Goal: Transaction & Acquisition: Book appointment/travel/reservation

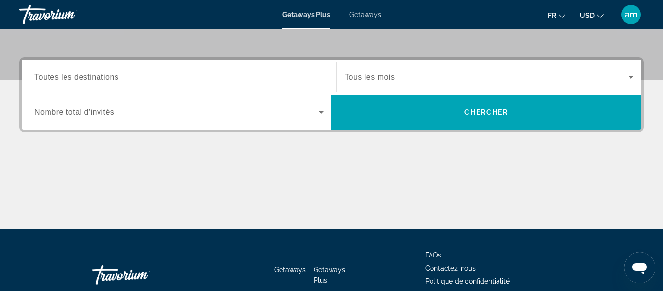
scroll to position [210, 0]
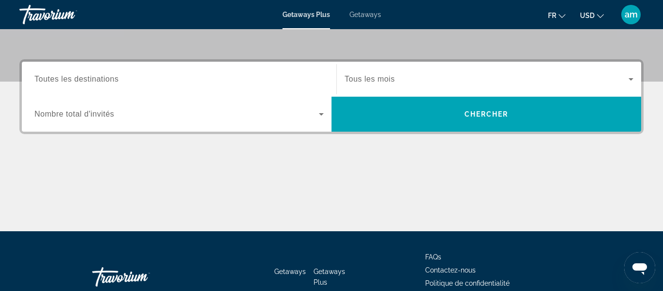
click at [156, 78] on input "Destination Toutes les destinations" at bounding box center [178, 80] width 289 height 12
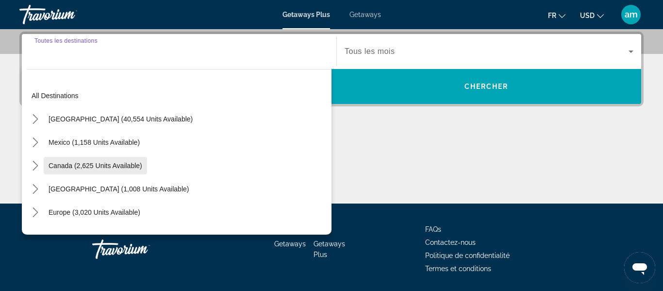
click at [140, 167] on span "Canada (2,625 units available)" at bounding box center [96, 166] width 94 height 8
type input "**********"
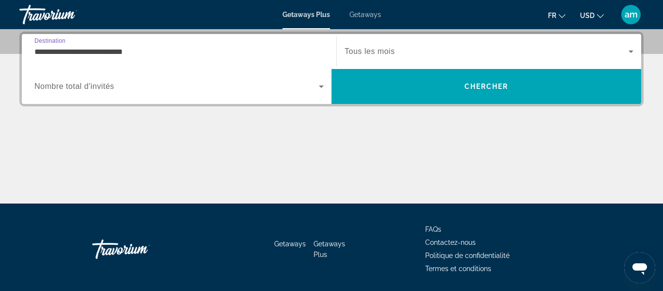
click at [107, 86] on span "Nombre total d'invités" at bounding box center [74, 86] width 80 height 8
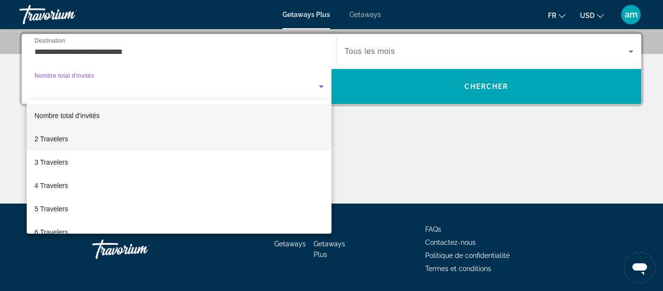
click at [113, 138] on mat-option "2 Travelers" at bounding box center [179, 138] width 305 height 23
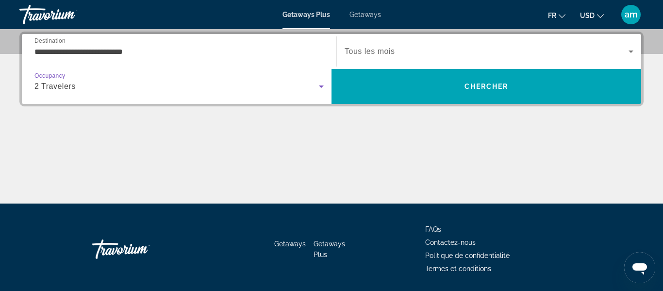
click at [372, 49] on span "Tous les mois" at bounding box center [369, 51] width 50 height 8
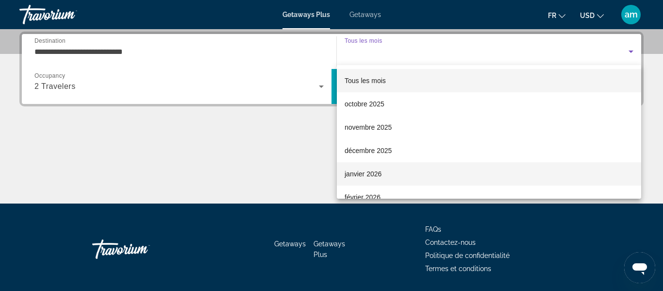
click at [383, 173] on mat-option "janvier 2026" at bounding box center [489, 173] width 304 height 23
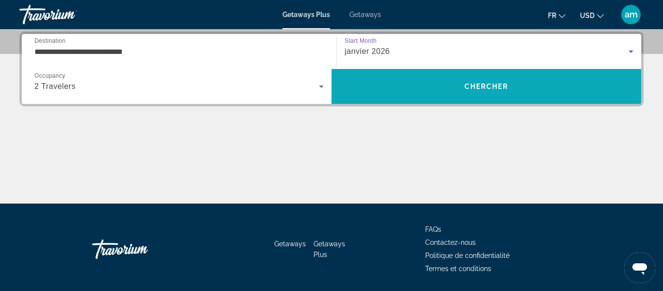
click at [383, 85] on span "Search" at bounding box center [485, 86] width 309 height 23
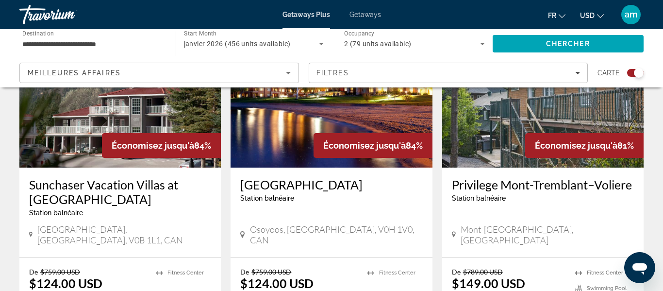
scroll to position [1126, 0]
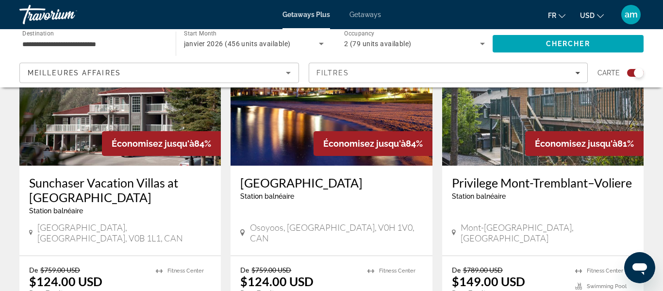
click at [598, 16] on icon "Change currency" at bounding box center [600, 16] width 7 height 7
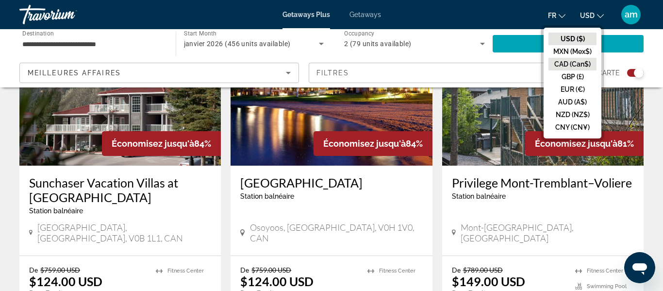
click at [566, 58] on button "CAD (Can$)" at bounding box center [572, 64] width 48 height 13
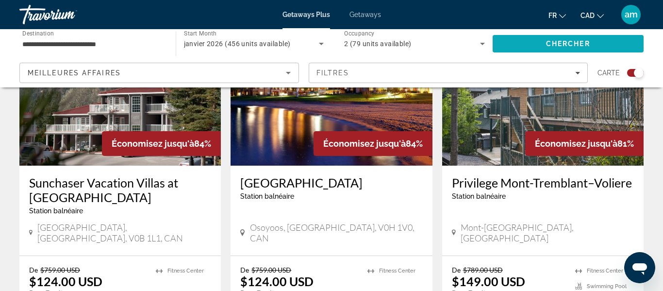
click at [594, 44] on span "Search" at bounding box center [567, 43] width 151 height 23
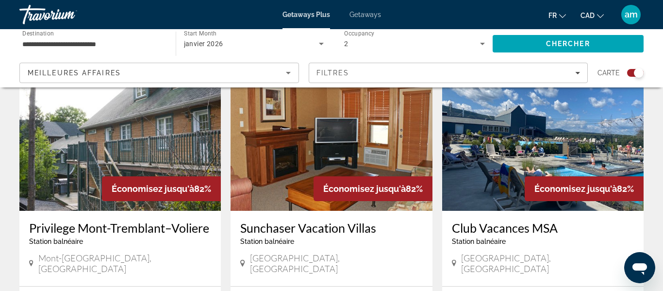
scroll to position [1438, 0]
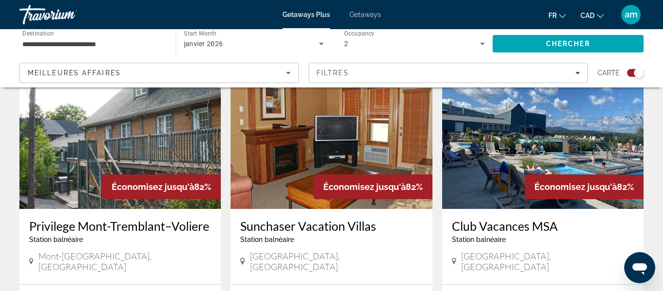
click at [478, 218] on h3 "Club Vacances MSA" at bounding box center [543, 225] width 182 height 15
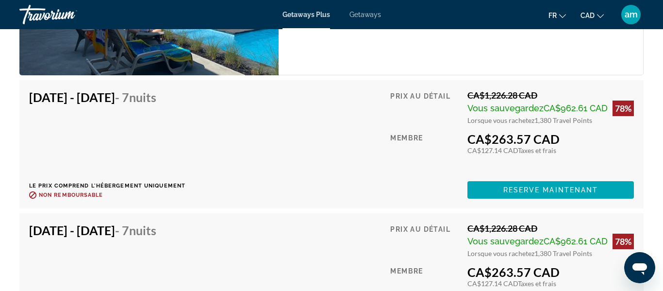
scroll to position [2255, 0]
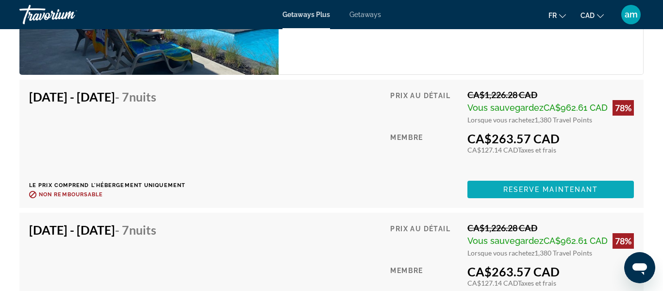
click at [538, 193] on span "Reserve maintenant" at bounding box center [550, 189] width 95 height 8
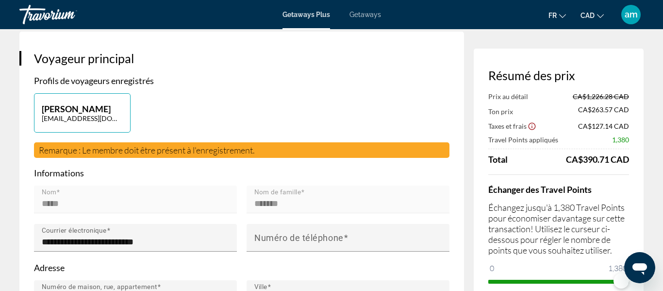
scroll to position [183, 0]
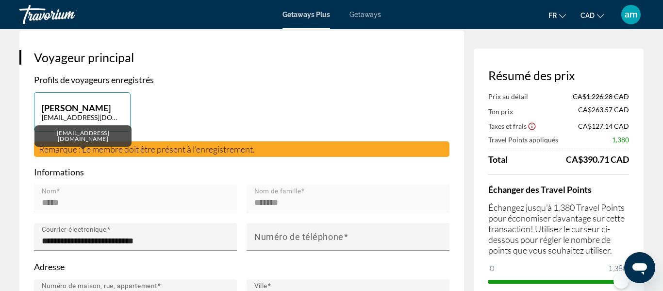
click at [91, 116] on p "harmoniebotanique@gmail.com" at bounding box center [82, 117] width 81 height 8
type input "*****"
type input "*******"
type input "**********"
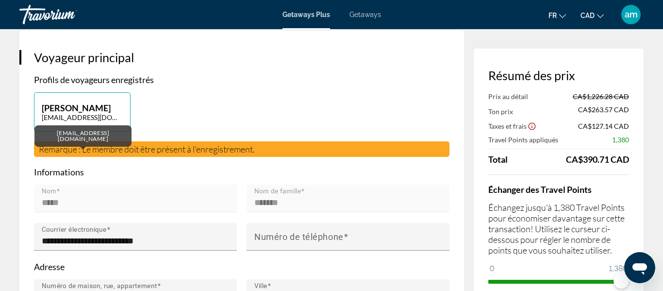
type input "******"
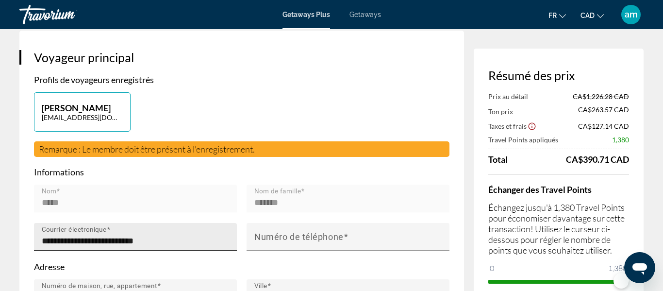
click at [179, 239] on input "**********" at bounding box center [138, 241] width 193 height 12
click at [120, 239] on input "**********" at bounding box center [138, 241] width 193 height 12
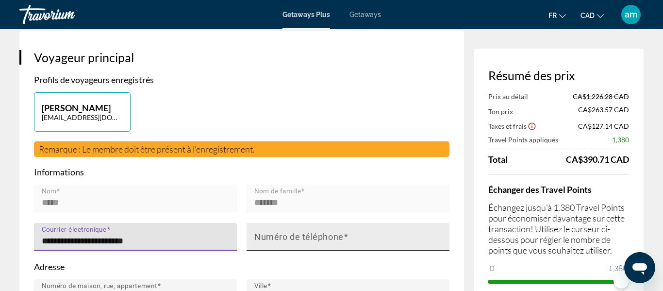
type input "**********"
click at [303, 238] on mat-label "Numéro de téléphone" at bounding box center [298, 236] width 89 height 10
click at [303, 238] on input "Numéro de téléphone" at bounding box center [350, 241] width 193 height 12
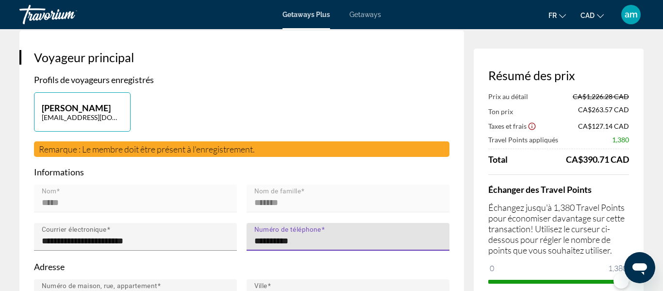
type input "**********"
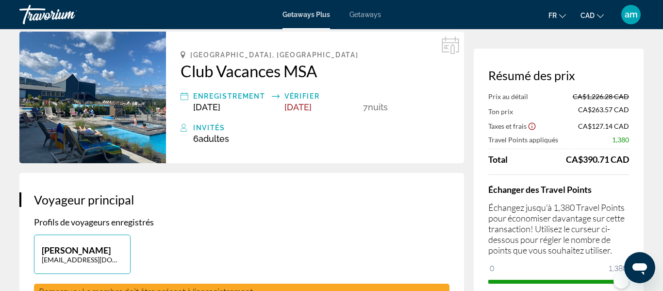
scroll to position [37, 0]
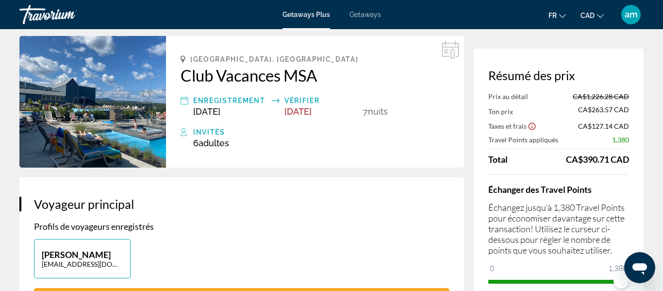
click at [574, 190] on h4 "Échanger des Travel Points" at bounding box center [558, 189] width 141 height 11
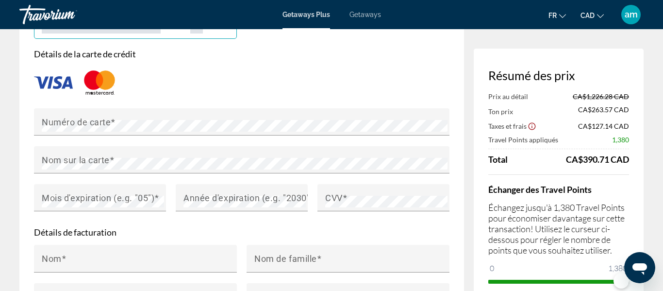
scroll to position [802, 0]
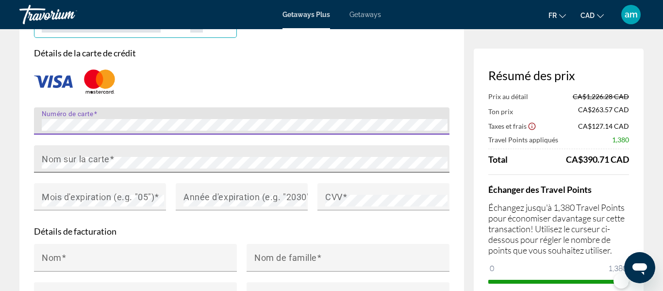
click at [125, 153] on div "Nom sur la carte" at bounding box center [245, 158] width 406 height 27
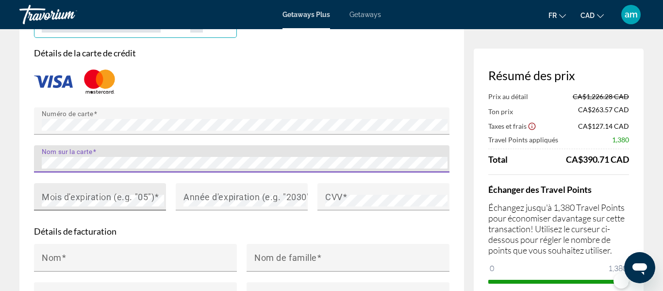
click at [72, 193] on mat-label "Mois d'expiration (e.g. "05")" at bounding box center [98, 196] width 113 height 10
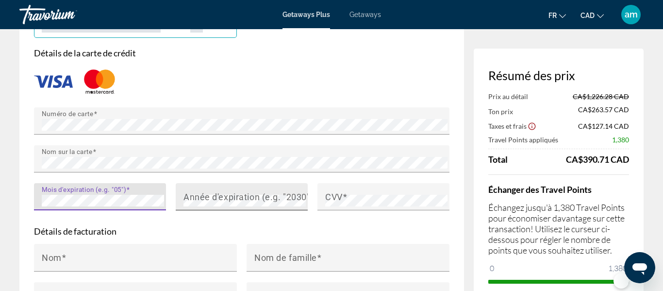
click at [209, 195] on mat-label "Année d'expiration (e.g. "2030")" at bounding box center [248, 196] width 130 height 10
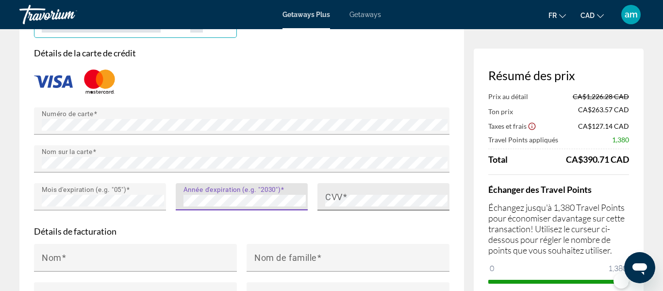
click at [334, 199] on mat-label "CVV" at bounding box center [333, 196] width 17 height 10
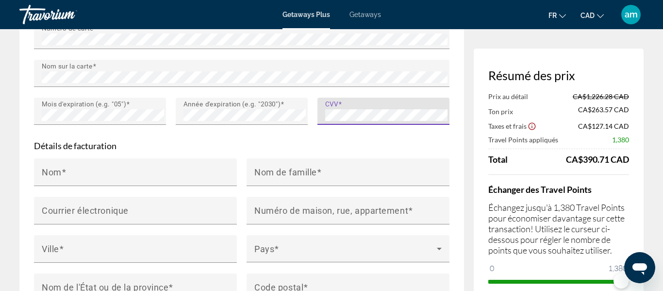
scroll to position [895, 0]
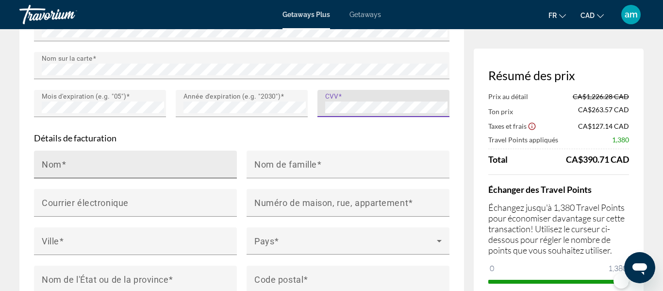
click at [112, 163] on input "Nom" at bounding box center [138, 169] width 193 height 12
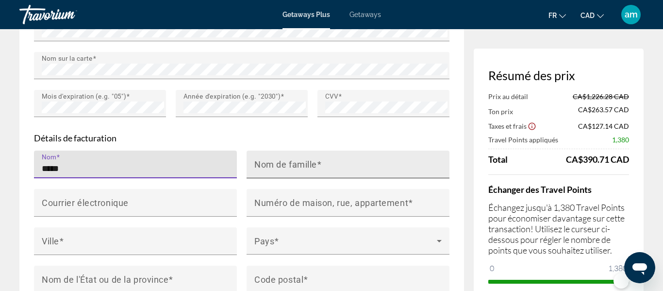
type input "*****"
click at [321, 165] on span "Main content" at bounding box center [319, 164] width 5 height 10
click at [321, 165] on input "Nom de famille" at bounding box center [350, 169] width 193 height 12
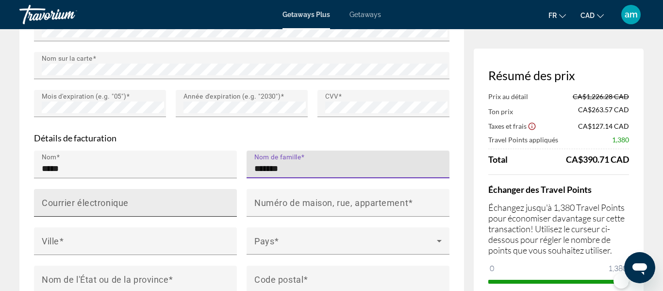
type input "*******"
click at [156, 203] on input "Courrier électronique" at bounding box center [138, 207] width 193 height 12
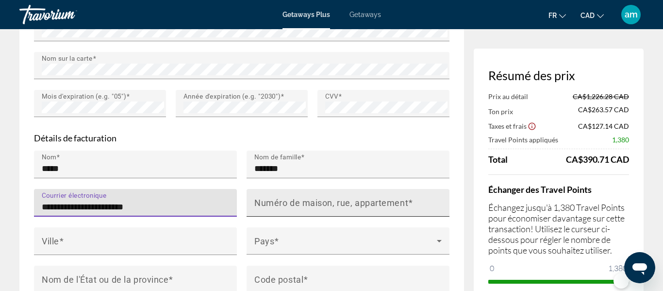
type input "**********"
click at [261, 207] on input "Numéro de maison, rue, appartement" at bounding box center [350, 207] width 193 height 12
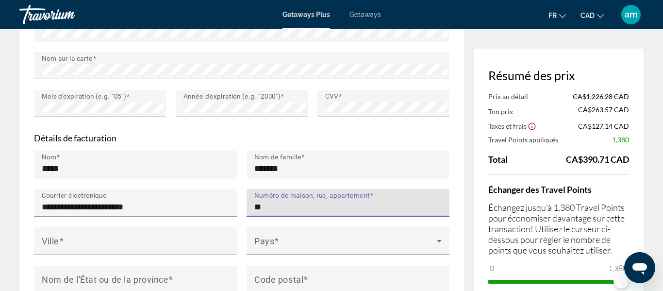
type input "*"
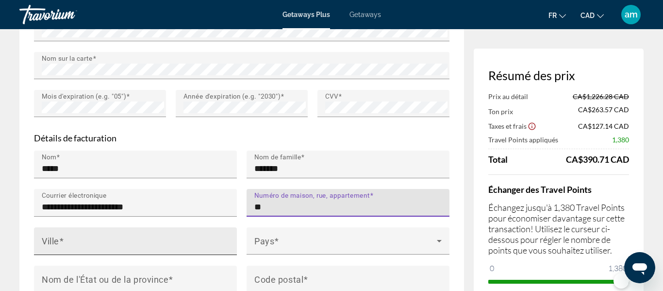
type input "**"
click at [167, 248] on div "Ville" at bounding box center [138, 241] width 193 height 28
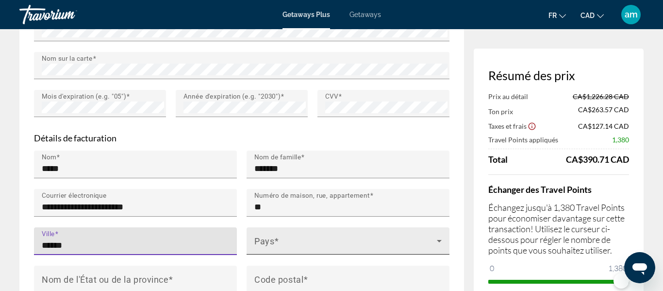
type input "******"
click at [307, 234] on div "Pays" at bounding box center [347, 240] width 187 height 27
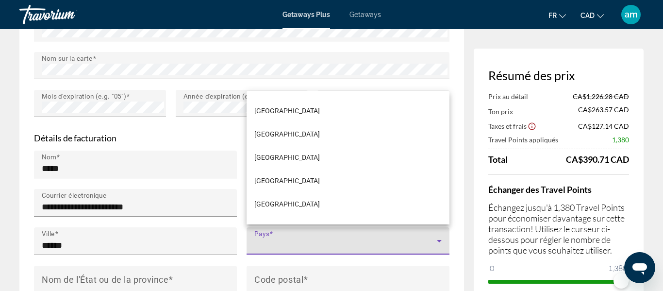
scroll to position [892, 0]
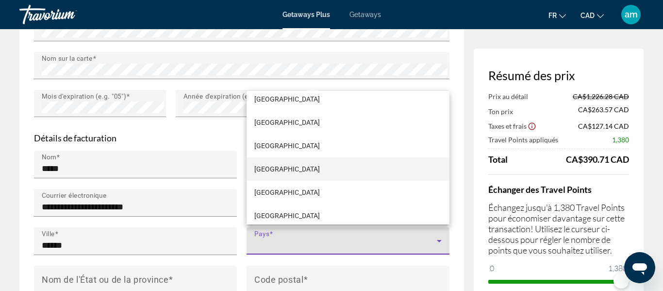
click at [293, 177] on mat-option "Canada" at bounding box center [347, 168] width 203 height 23
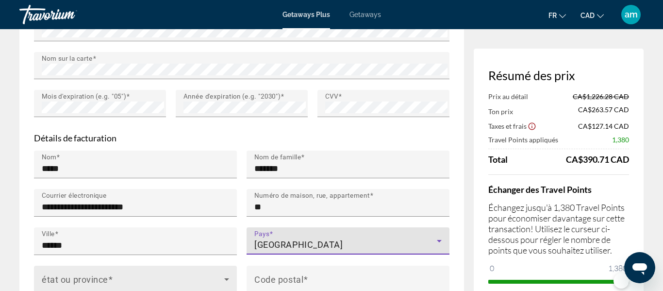
click at [112, 285] on span "Main content" at bounding box center [133, 283] width 182 height 12
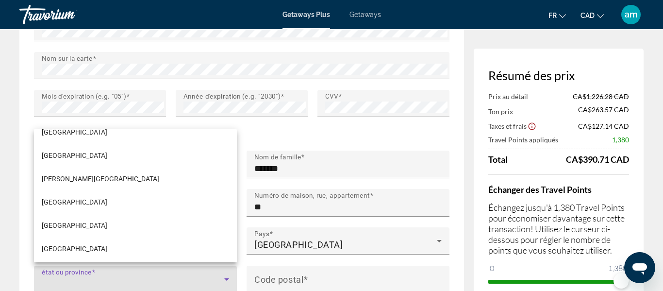
scroll to position [224, 0]
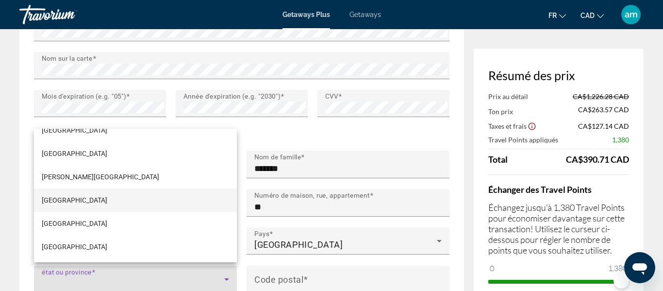
click at [72, 203] on mat-option "Quebec" at bounding box center [135, 199] width 203 height 23
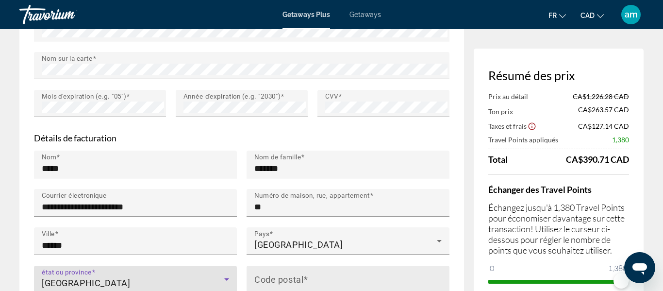
click at [259, 274] on mat-label "Code postal" at bounding box center [278, 279] width 49 height 10
click at [259, 277] on input "Code postal" at bounding box center [350, 283] width 193 height 12
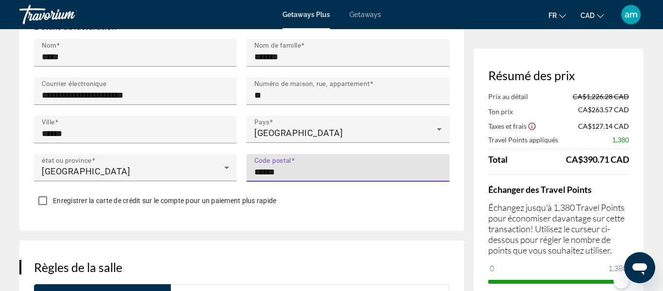
scroll to position [1012, 0]
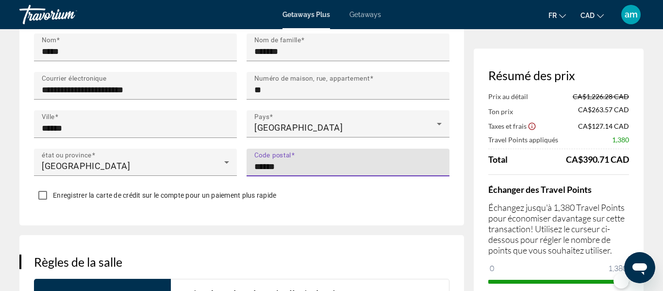
type input "******"
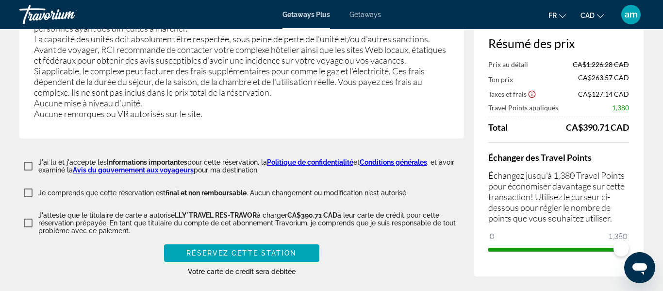
scroll to position [1983, 0]
click at [266, 248] on span "Réservez cette station" at bounding box center [241, 252] width 110 height 8
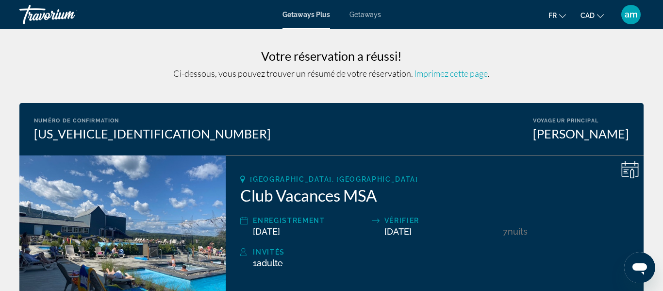
click at [630, 171] on icon "Main content" at bounding box center [632, 173] width 4 height 10
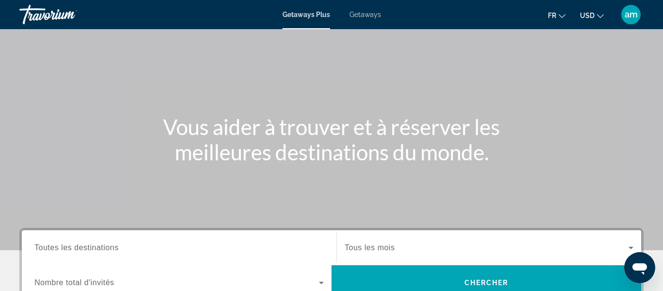
scroll to position [44, 0]
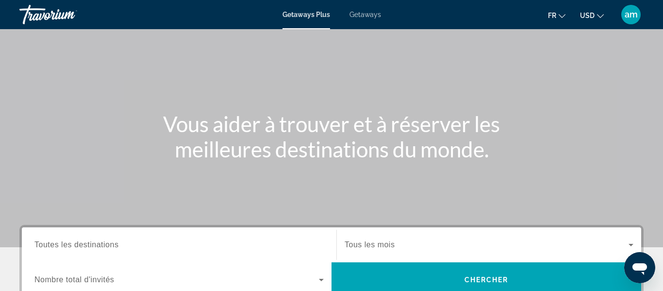
click at [599, 15] on icon "Change currency" at bounding box center [600, 16] width 7 height 7
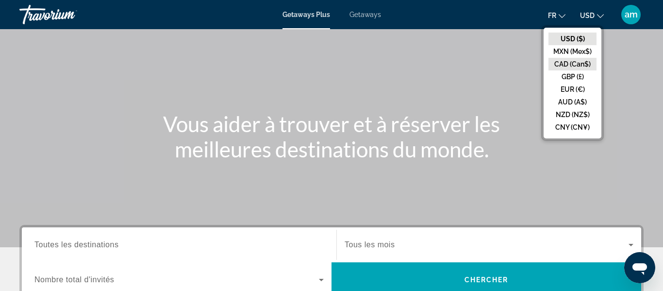
click at [571, 65] on button "CAD (Can$)" at bounding box center [572, 64] width 48 height 13
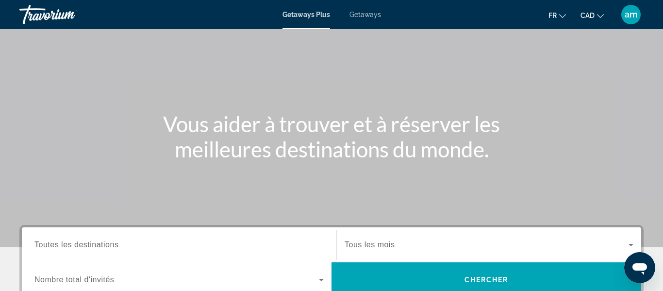
click at [121, 243] on input "Destination Toutes les destinations" at bounding box center [178, 245] width 289 height 12
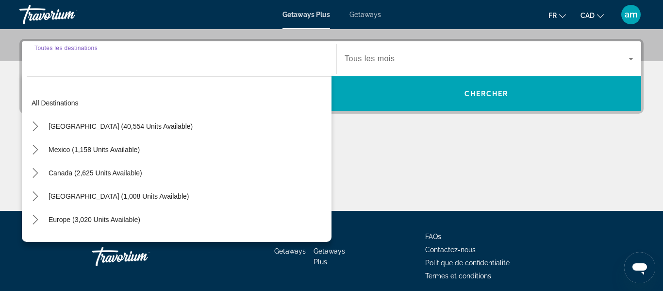
scroll to position [237, 0]
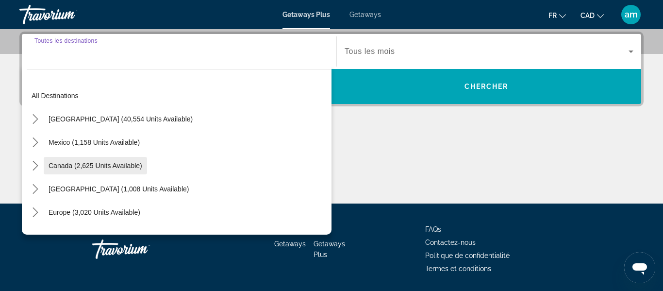
click at [83, 163] on span "Canada (2,625 units available)" at bounding box center [96, 166] width 94 height 8
type input "**********"
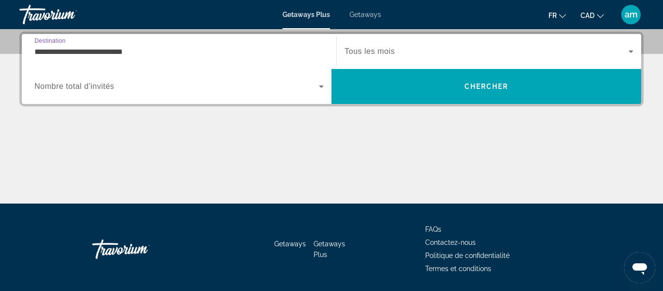
click at [79, 83] on span "Nombre total d'invités" at bounding box center [74, 86] width 80 height 8
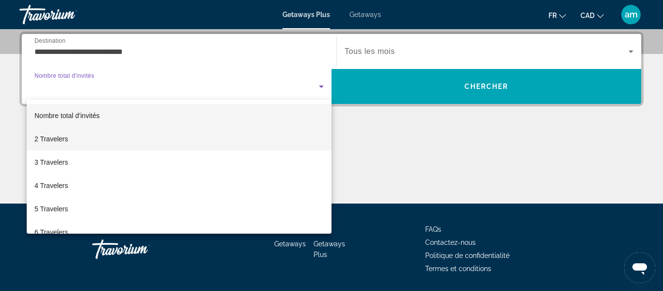
click at [62, 136] on span "2 Travelers" at bounding box center [50, 139] width 33 height 12
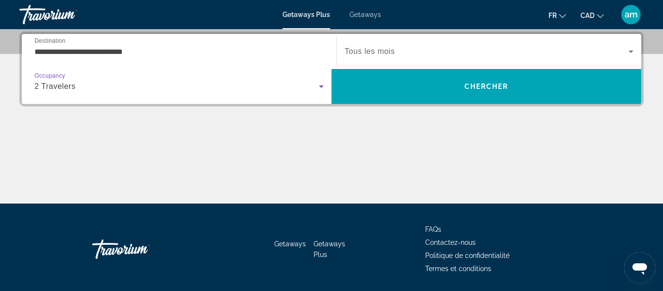
click at [401, 47] on span "Search widget" at bounding box center [486, 52] width 284 height 12
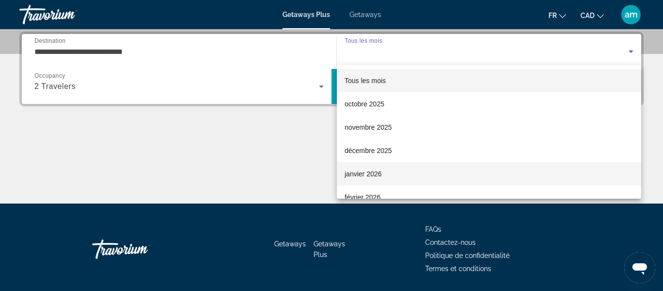
click at [361, 173] on span "janvier 2026" at bounding box center [362, 174] width 37 height 12
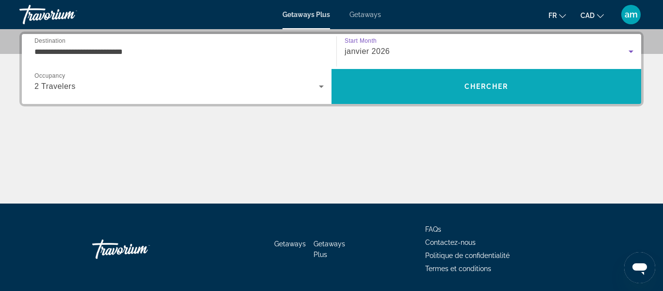
click at [428, 91] on span "Search" at bounding box center [485, 86] width 309 height 23
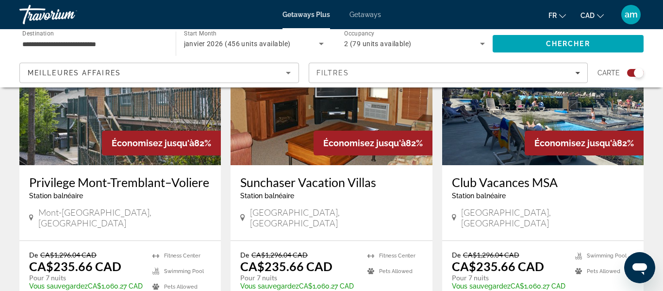
scroll to position [1482, 0]
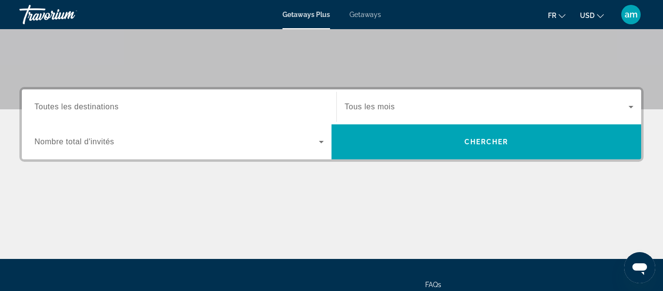
scroll to position [188, 0]
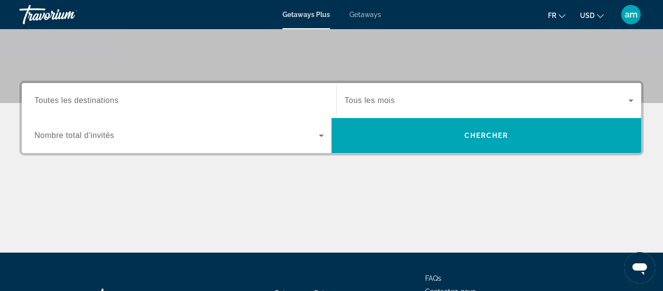
click at [173, 100] on input "Destination Toutes les destinations" at bounding box center [178, 101] width 289 height 12
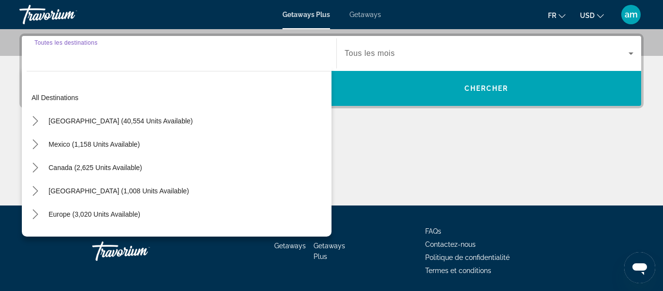
scroll to position [237, 0]
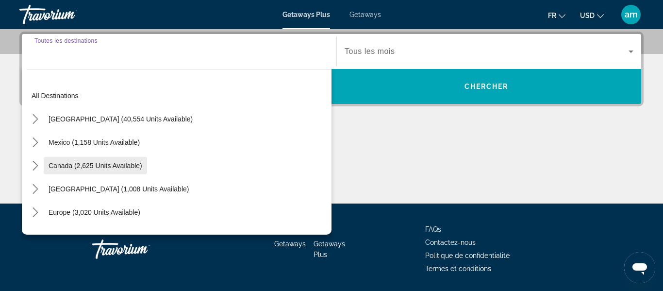
click at [135, 163] on span "Canada (2,625 units available)" at bounding box center [96, 166] width 94 height 8
type input "**********"
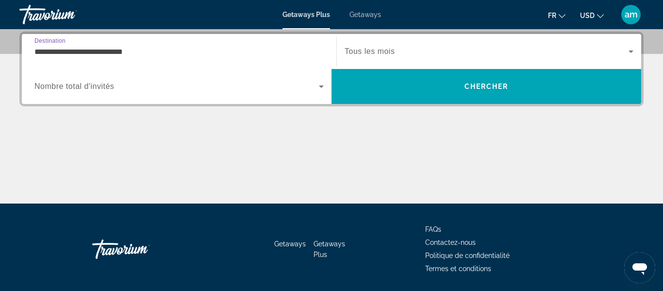
click at [114, 87] on span "Nombre total d'invités" at bounding box center [74, 86] width 80 height 8
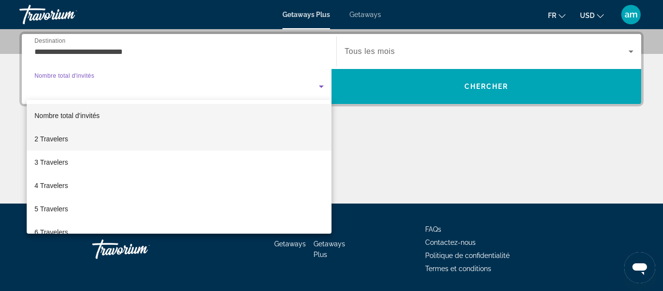
click at [105, 139] on mat-option "2 Travelers" at bounding box center [179, 138] width 305 height 23
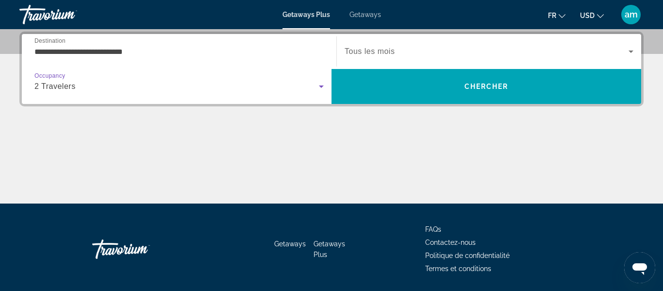
click at [363, 51] on span "Tous les mois" at bounding box center [369, 51] width 50 height 8
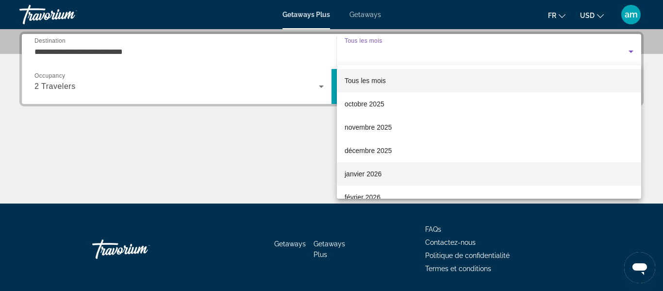
click at [370, 170] on span "janvier 2026" at bounding box center [362, 174] width 37 height 12
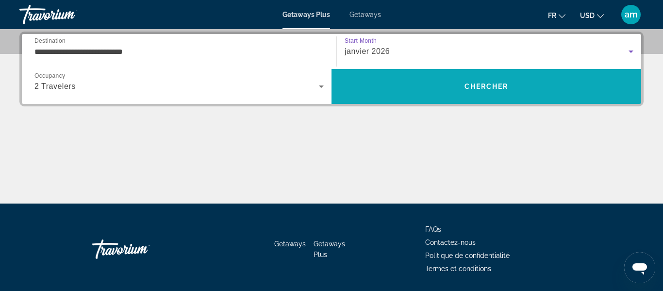
click at [415, 78] on span "Search" at bounding box center [485, 86] width 309 height 23
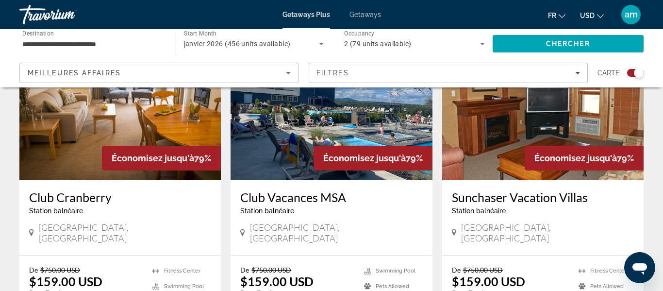
scroll to position [1469, 0]
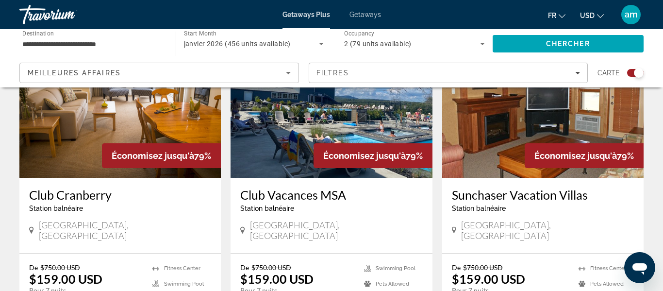
click at [592, 16] on span "USD" at bounding box center [587, 16] width 15 height 8
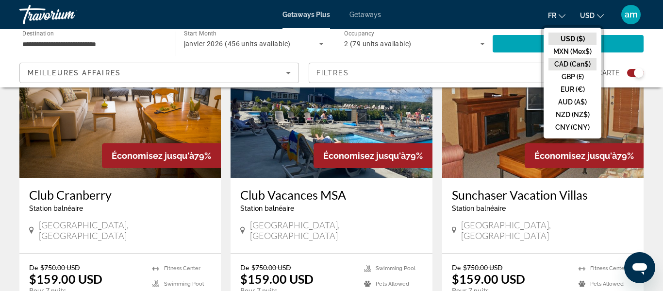
click at [561, 66] on button "CAD (Can$)" at bounding box center [572, 64] width 48 height 13
